Goal: Task Accomplishment & Management: Manage account settings

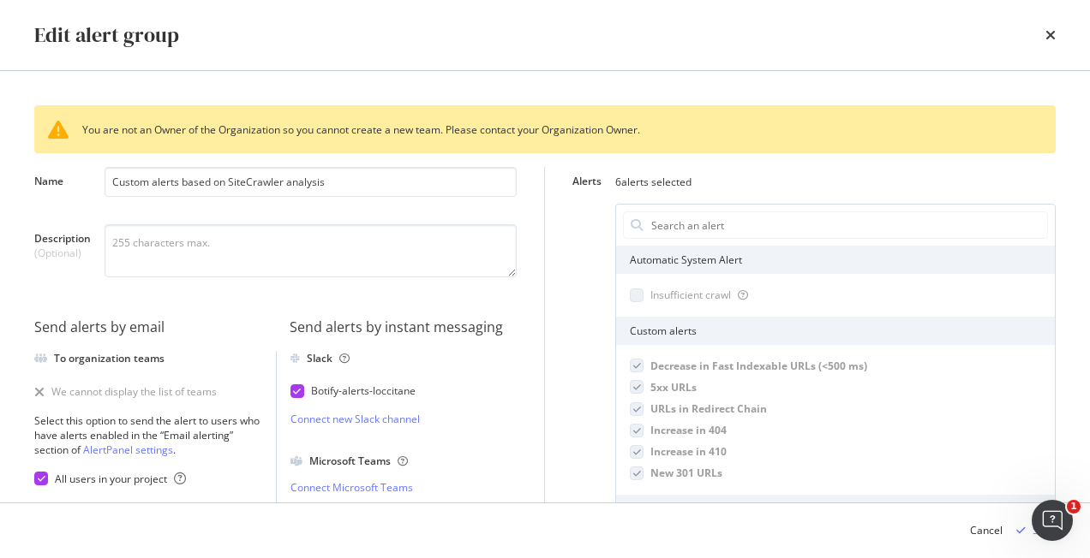
click at [558, 81] on div "You are not an Owner of the Organization so you cannot create a new team. Pleas…" at bounding box center [545, 287] width 1090 height 432
